Goal: Book appointment/travel/reservation

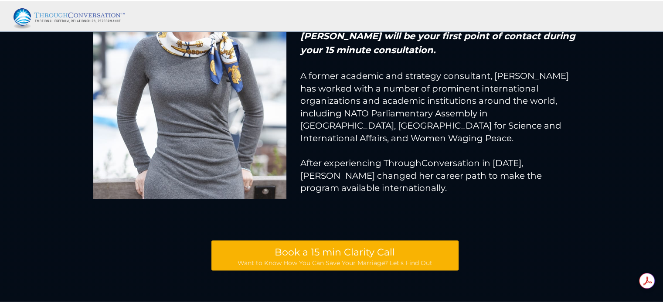
scroll to position [14525, 0]
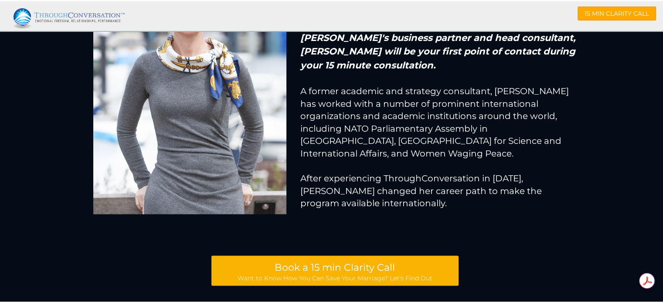
click at [381, 260] on span "Book a 15 min Clarity Call" at bounding box center [335, 266] width 120 height 12
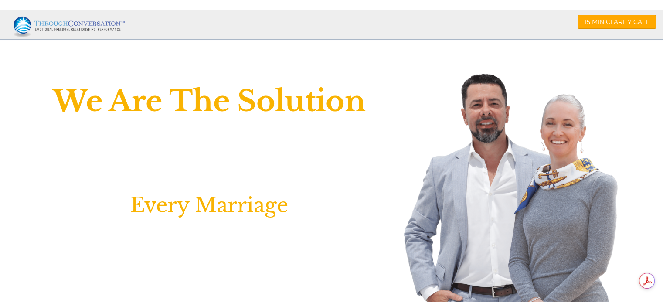
click at [99, 24] on img at bounding box center [73, 25] width 118 height 22
